Goal: Information Seeking & Learning: Find specific fact

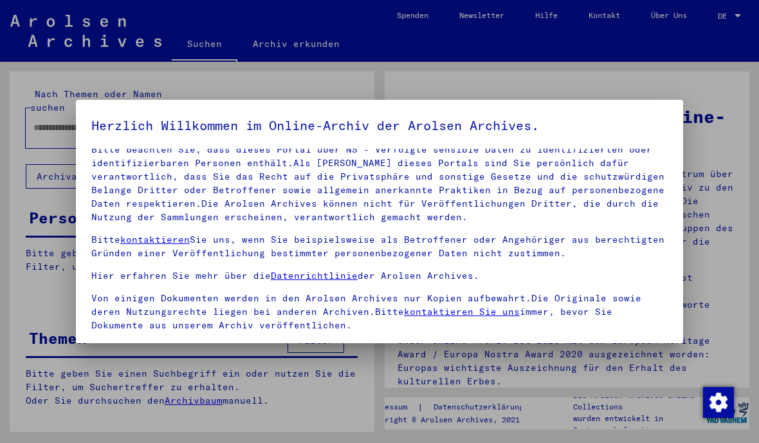
scroll to position [64, 0]
click at [504, 66] on div at bounding box center [379, 221] width 759 height 443
click at [728, 17] on div at bounding box center [379, 221] width 759 height 443
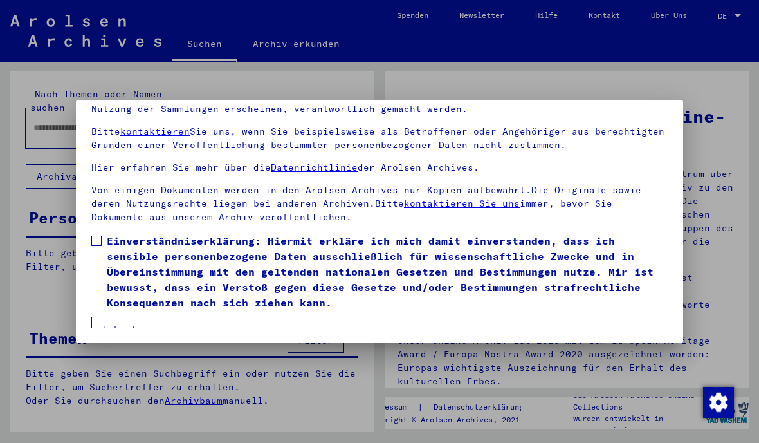
scroll to position [109, 0]
click at [102, 233] on label "Einverständniserklärung: Hiermit erkläre ich mich damit einverstanden, dass ich…" at bounding box center [379, 271] width 577 height 77
click at [155, 322] on button "Ich stimme zu" at bounding box center [139, 329] width 97 height 24
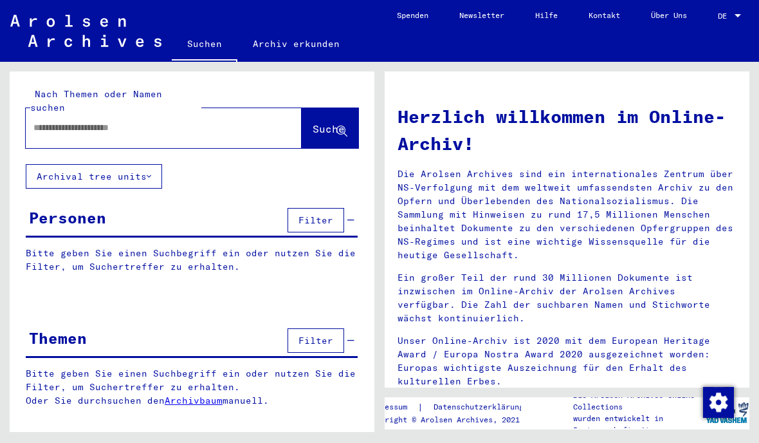
click at [55, 121] on input "text" at bounding box center [148, 128] width 230 height 14
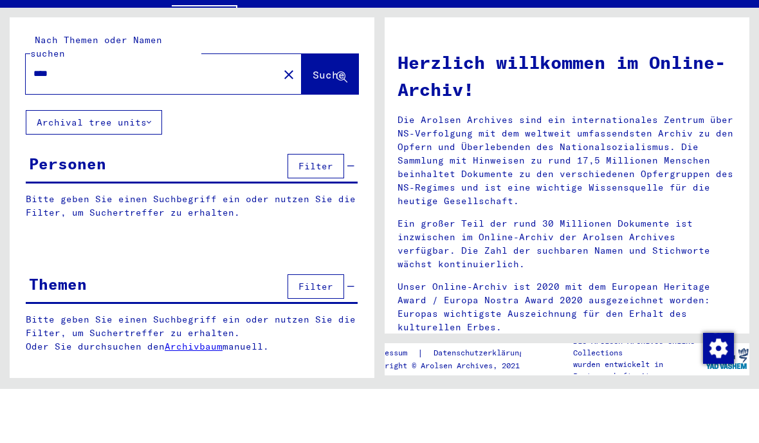
type input "****"
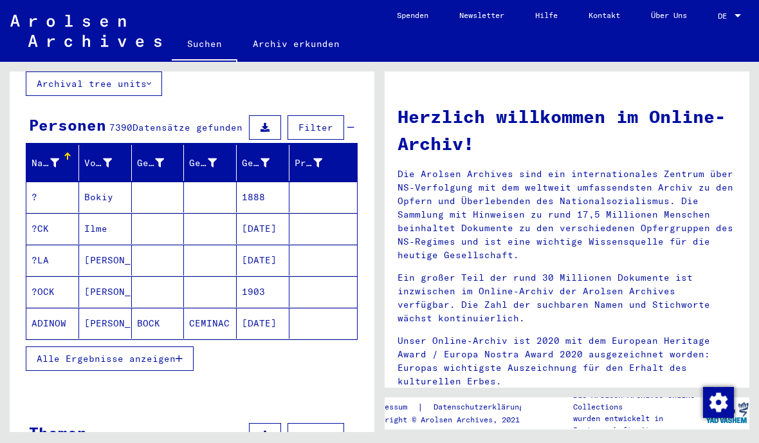
scroll to position [96, 0]
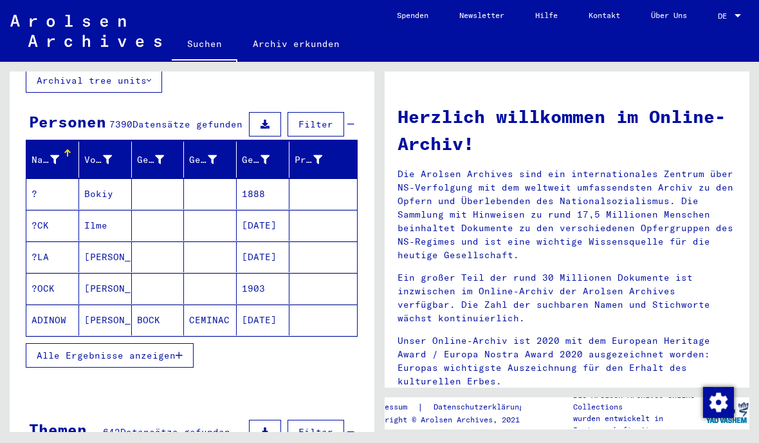
click at [325, 118] on span "Filter" at bounding box center [316, 124] width 35 height 12
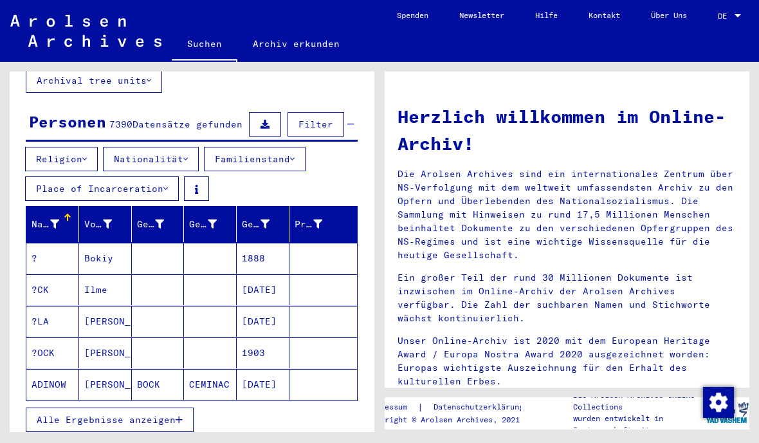
click at [87, 154] on icon at bounding box center [84, 158] width 5 height 9
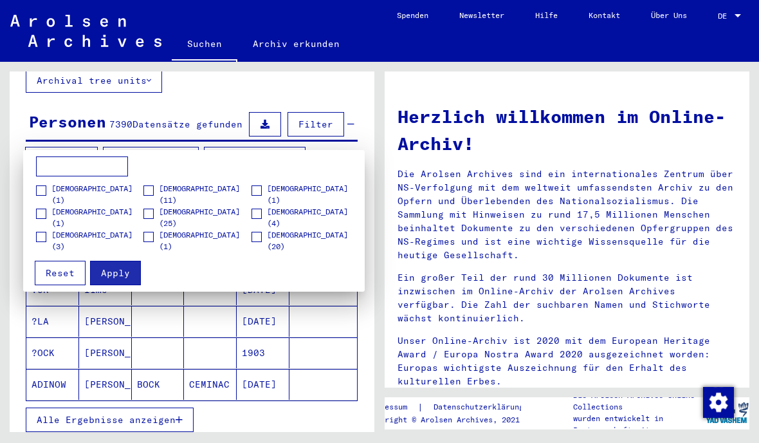
click at [106, 170] on input at bounding box center [82, 166] width 92 height 21
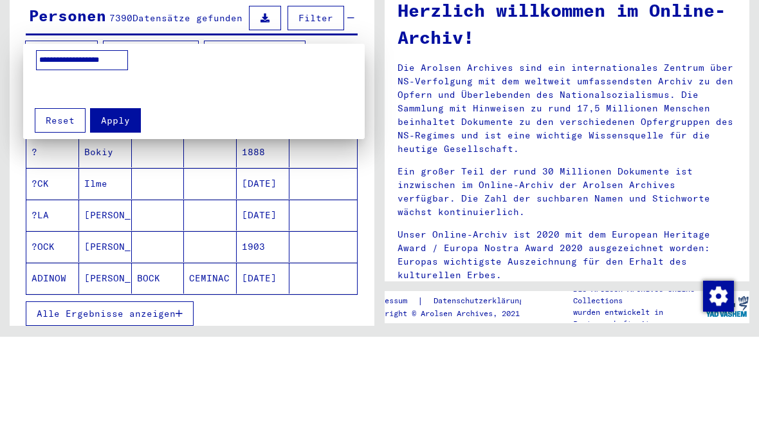
type input "**********"
click at [129, 214] on button "Apply" at bounding box center [115, 226] width 51 height 24
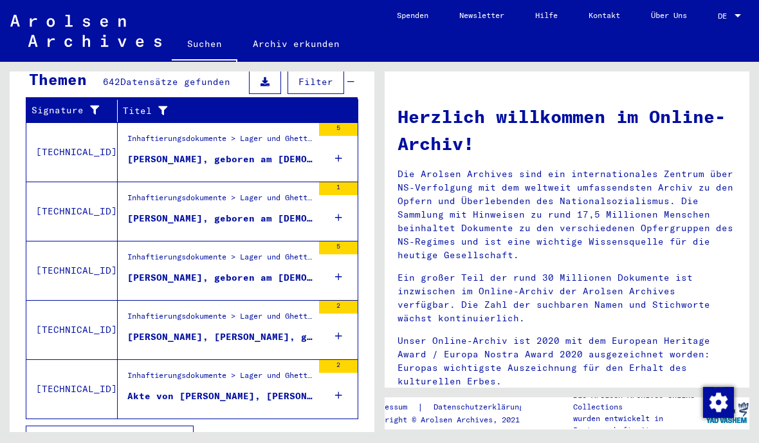
scroll to position [507, 0]
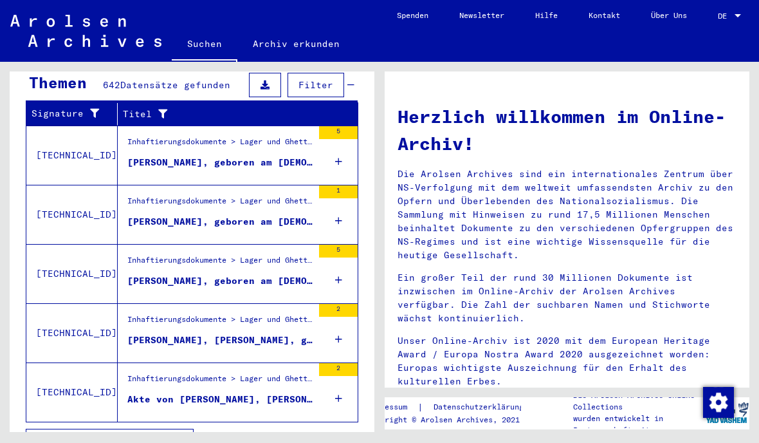
click at [238, 156] on div "[PERSON_NAME], geboren am [DEMOGRAPHIC_DATA]" at bounding box center [219, 163] width 185 height 14
